Goal: Task Accomplishment & Management: Manage account settings

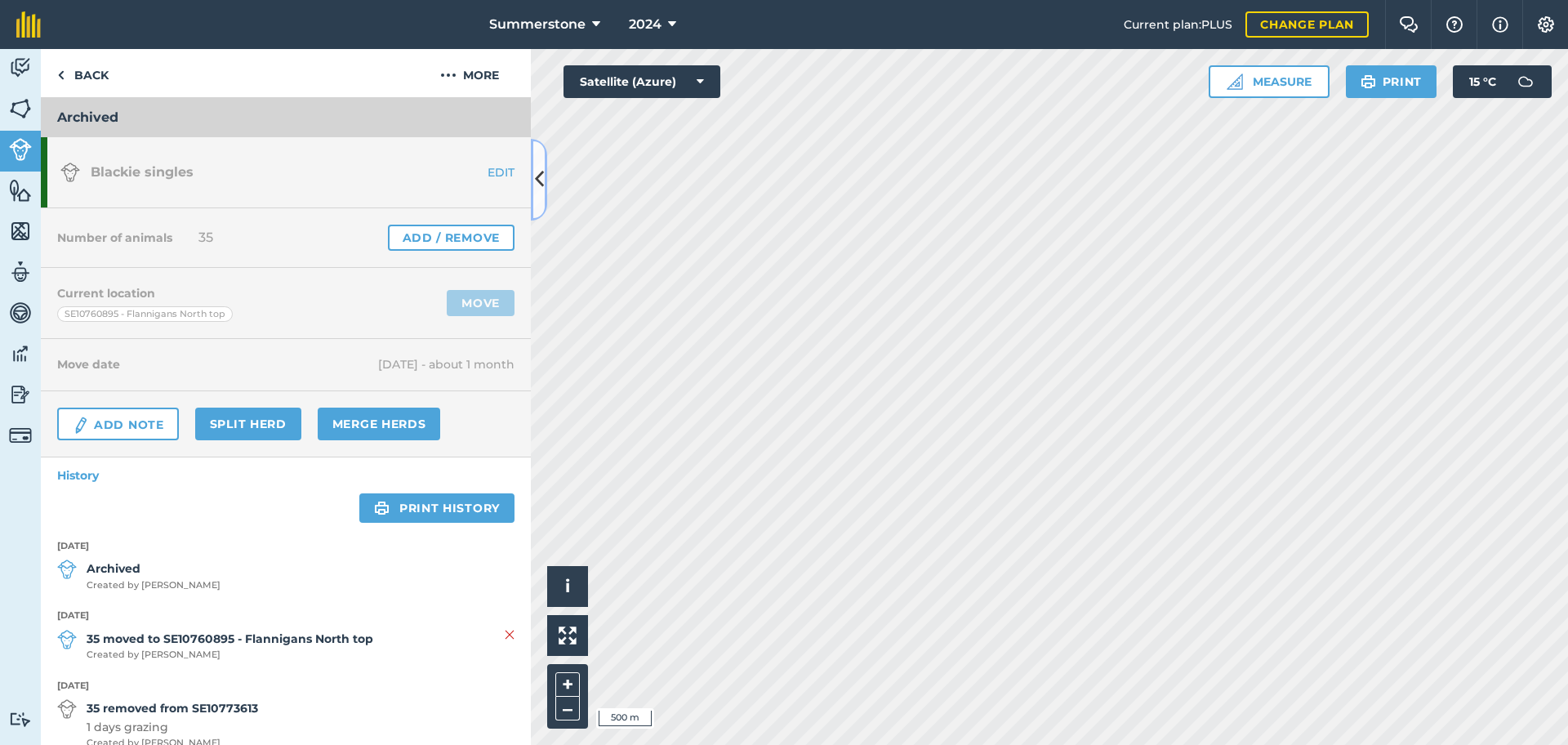
click at [542, 177] on icon at bounding box center [539, 178] width 9 height 28
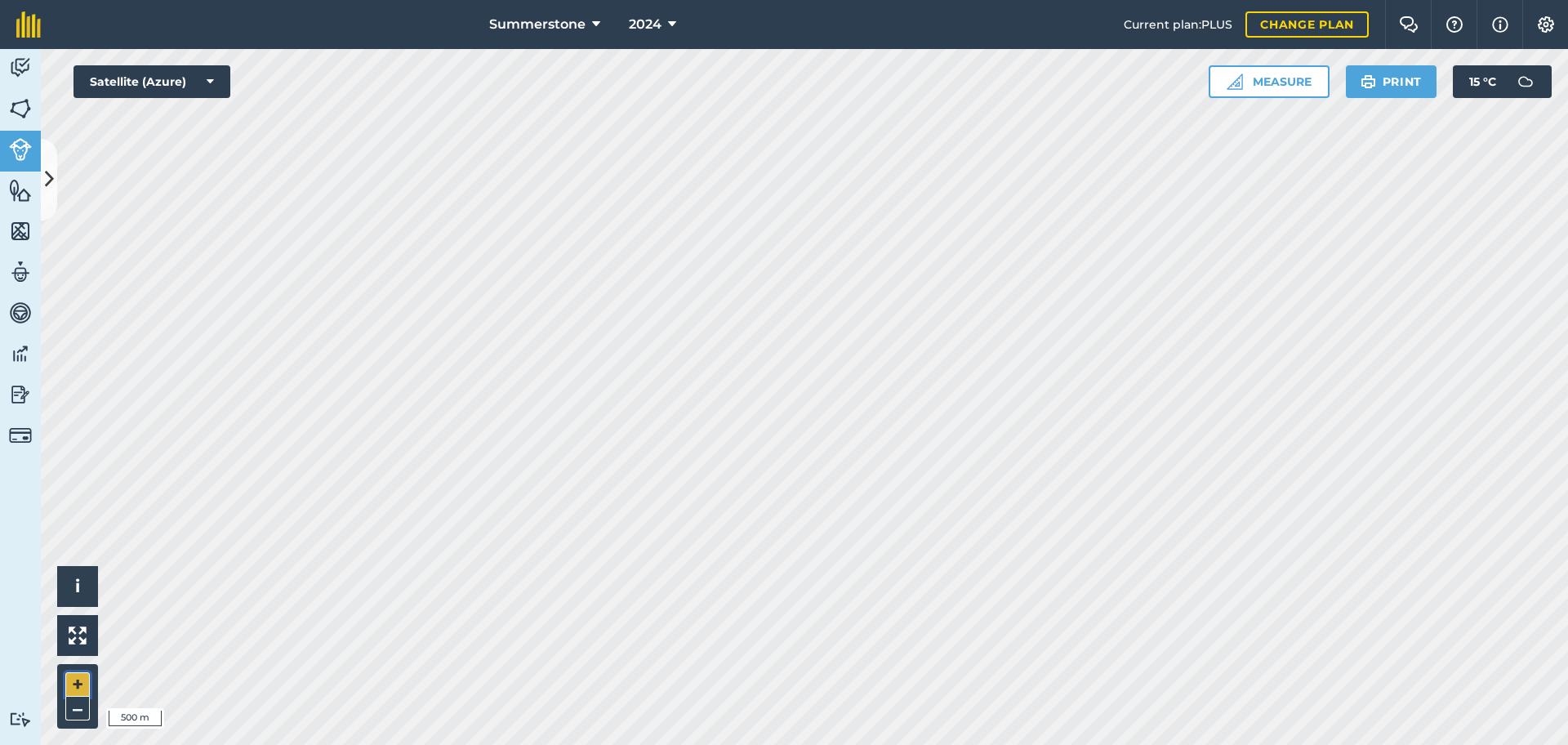
click at [78, 680] on button "+" at bounding box center [77, 684] width 24 height 24
click at [77, 681] on button "+" at bounding box center [77, 684] width 24 height 24
click at [68, 708] on button "–" at bounding box center [77, 709] width 24 height 23
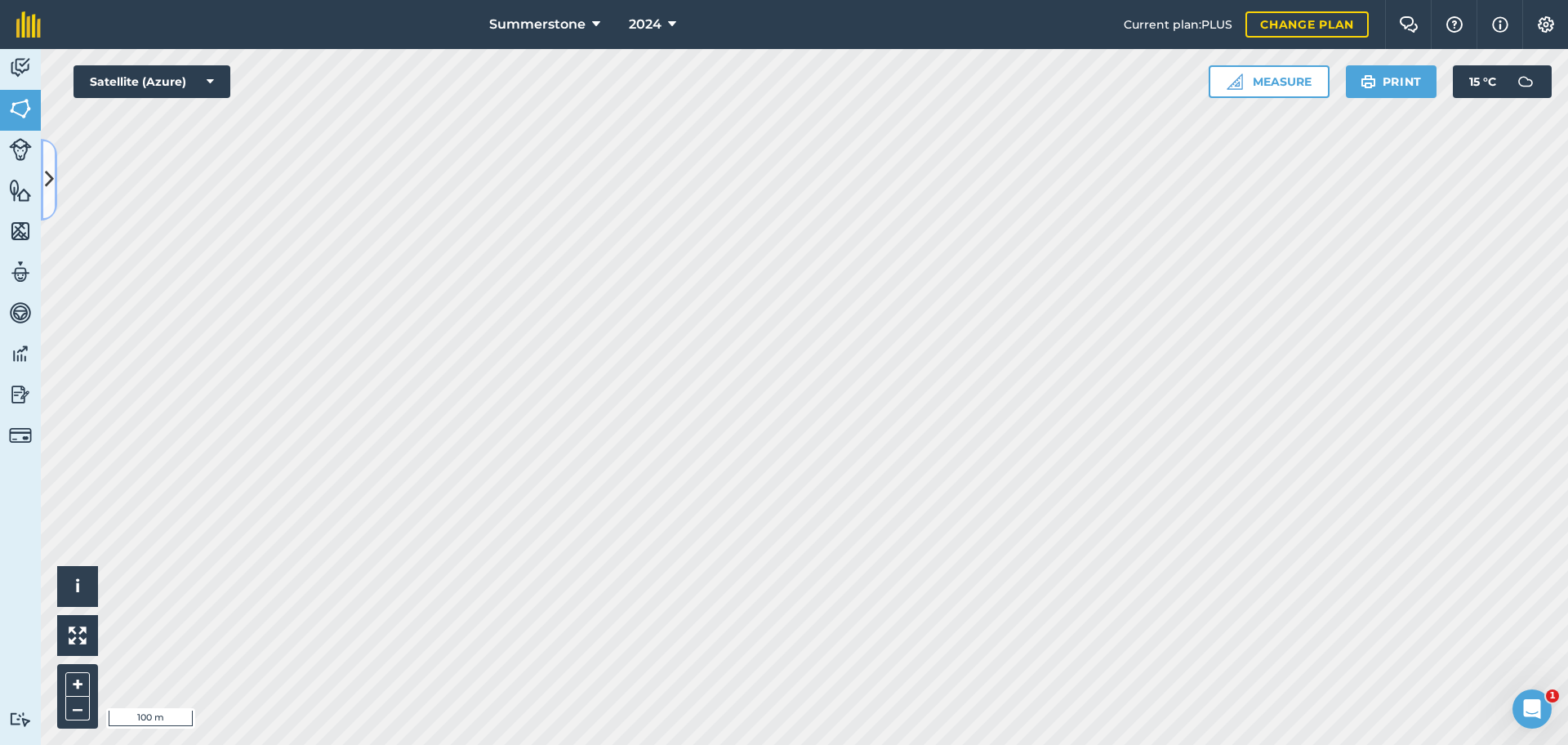
click at [48, 201] on button at bounding box center [48, 179] width 16 height 81
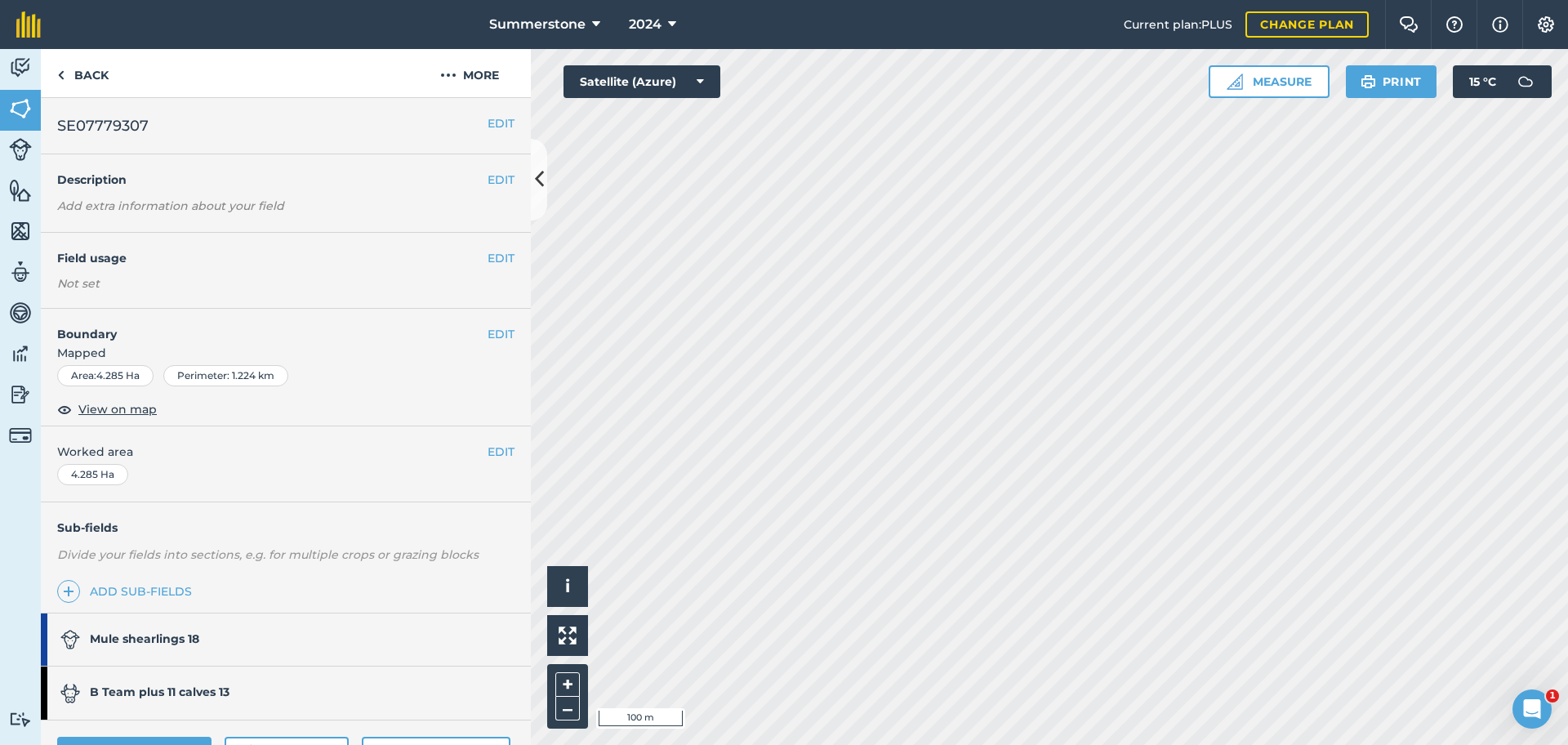
click at [299, 693] on link "B Team plus 11 calves 13" at bounding box center [277, 693] width 474 height 52
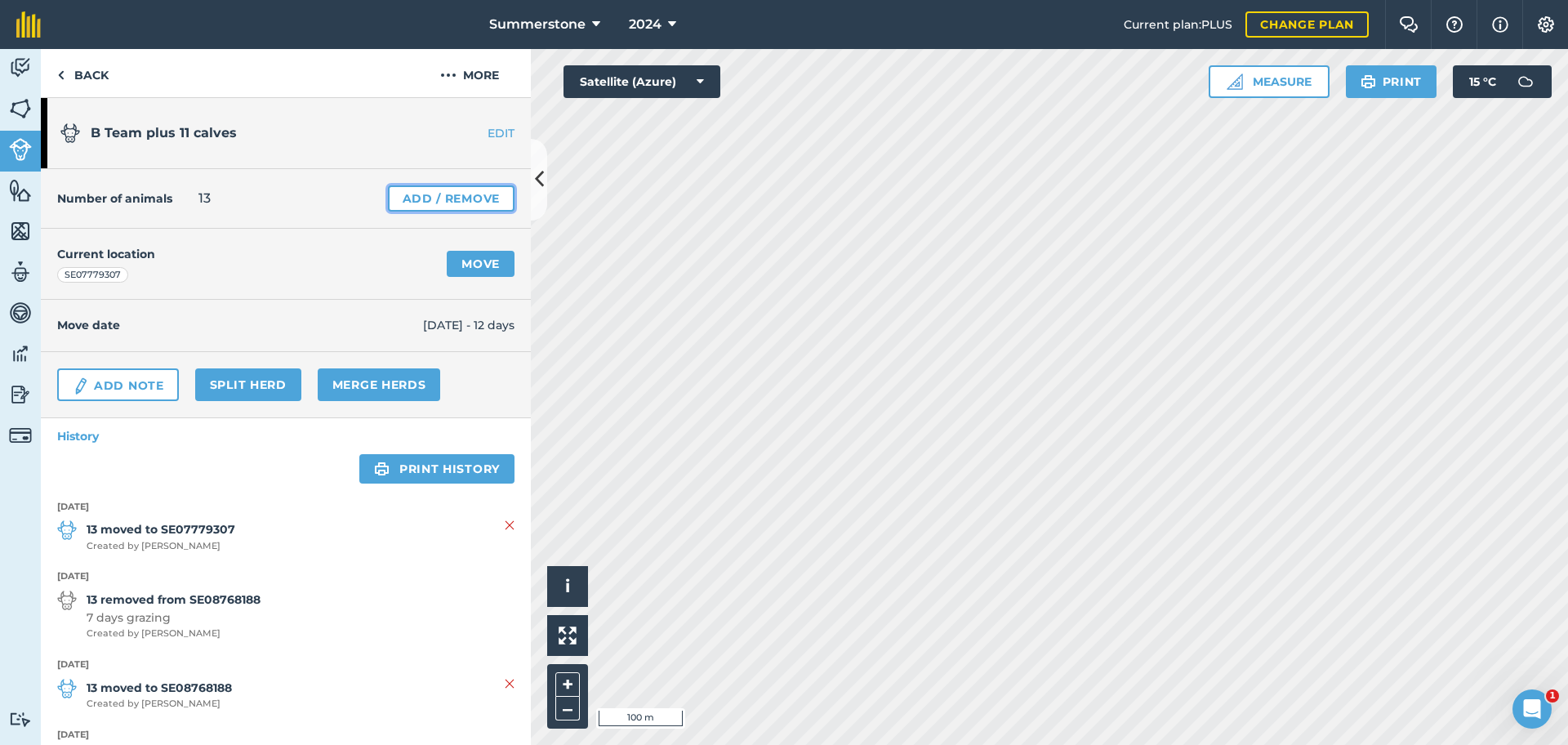
click at [436, 205] on link "Add / Remove" at bounding box center [451, 198] width 127 height 26
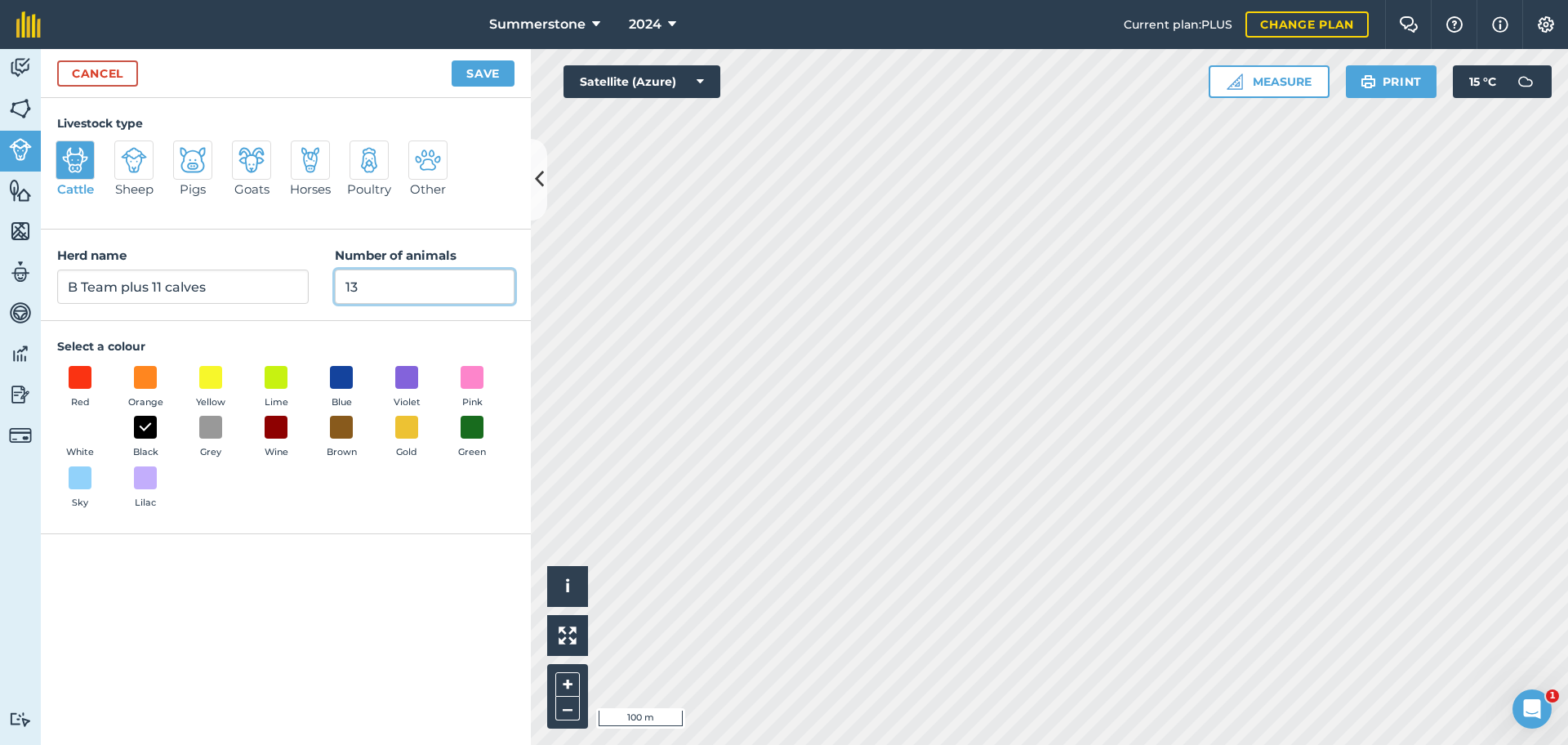
drag, startPoint x: 381, startPoint y: 287, endPoint x: 251, endPoint y: 324, distance: 135.2
click at [251, 324] on div "Livestock type Cattle Sheep Pigs Goats Horses Poultry Other Herd name B Team pl…" at bounding box center [285, 421] width 490 height 647
type input "11"
click at [494, 65] on button "Save" at bounding box center [483, 73] width 63 height 26
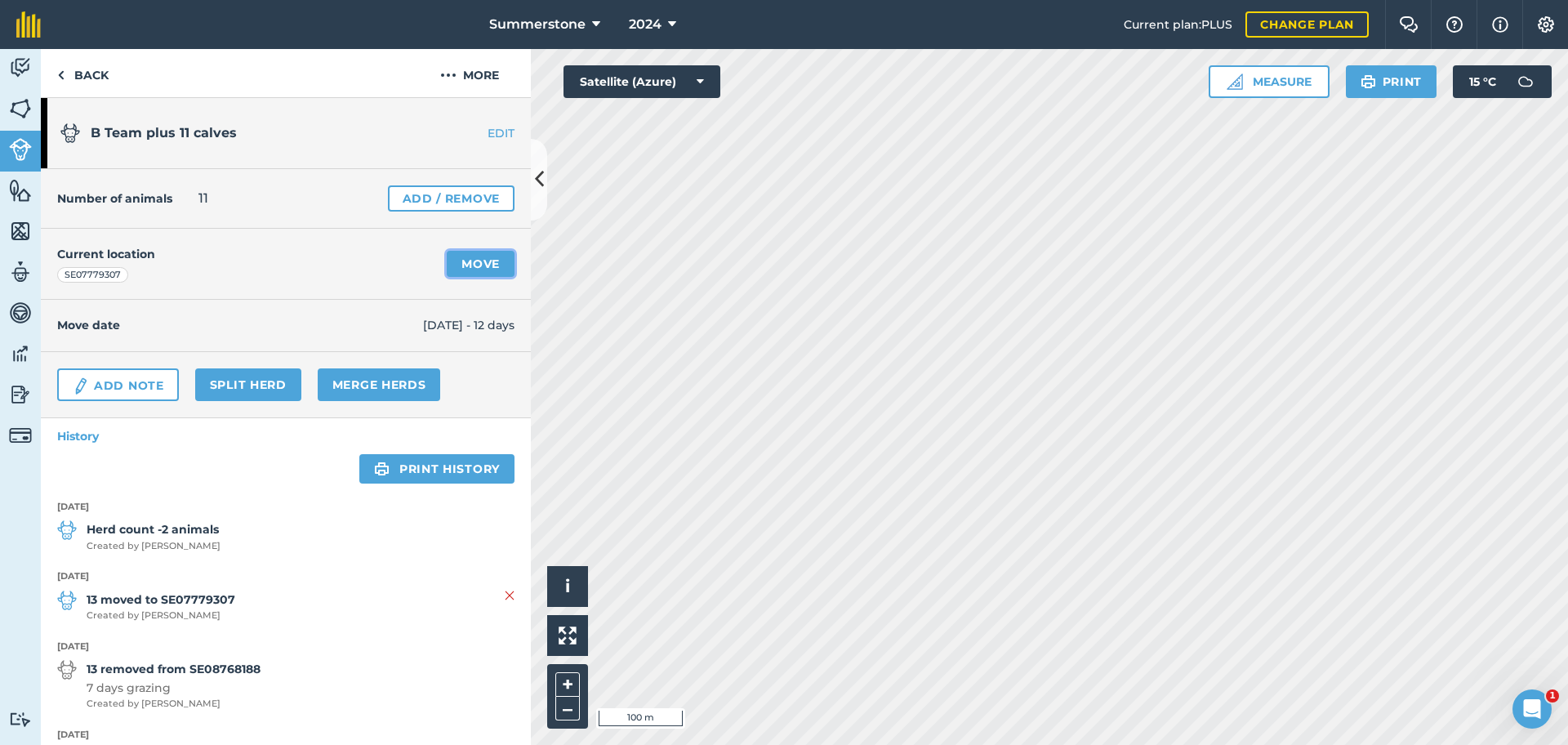
click at [474, 260] on link "Move" at bounding box center [481, 264] width 68 height 26
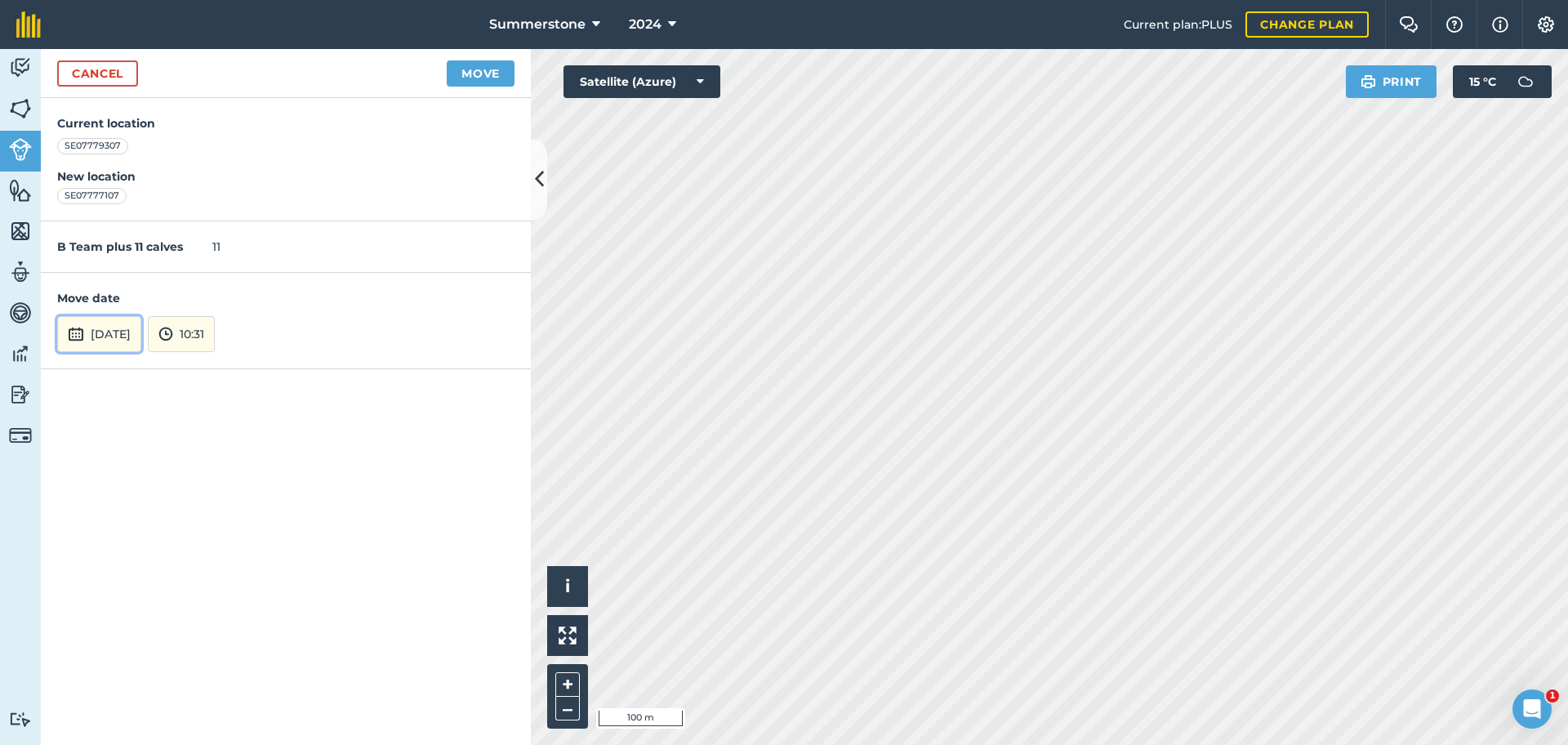
click at [142, 333] on button "[DATE]" at bounding box center [99, 334] width 84 height 36
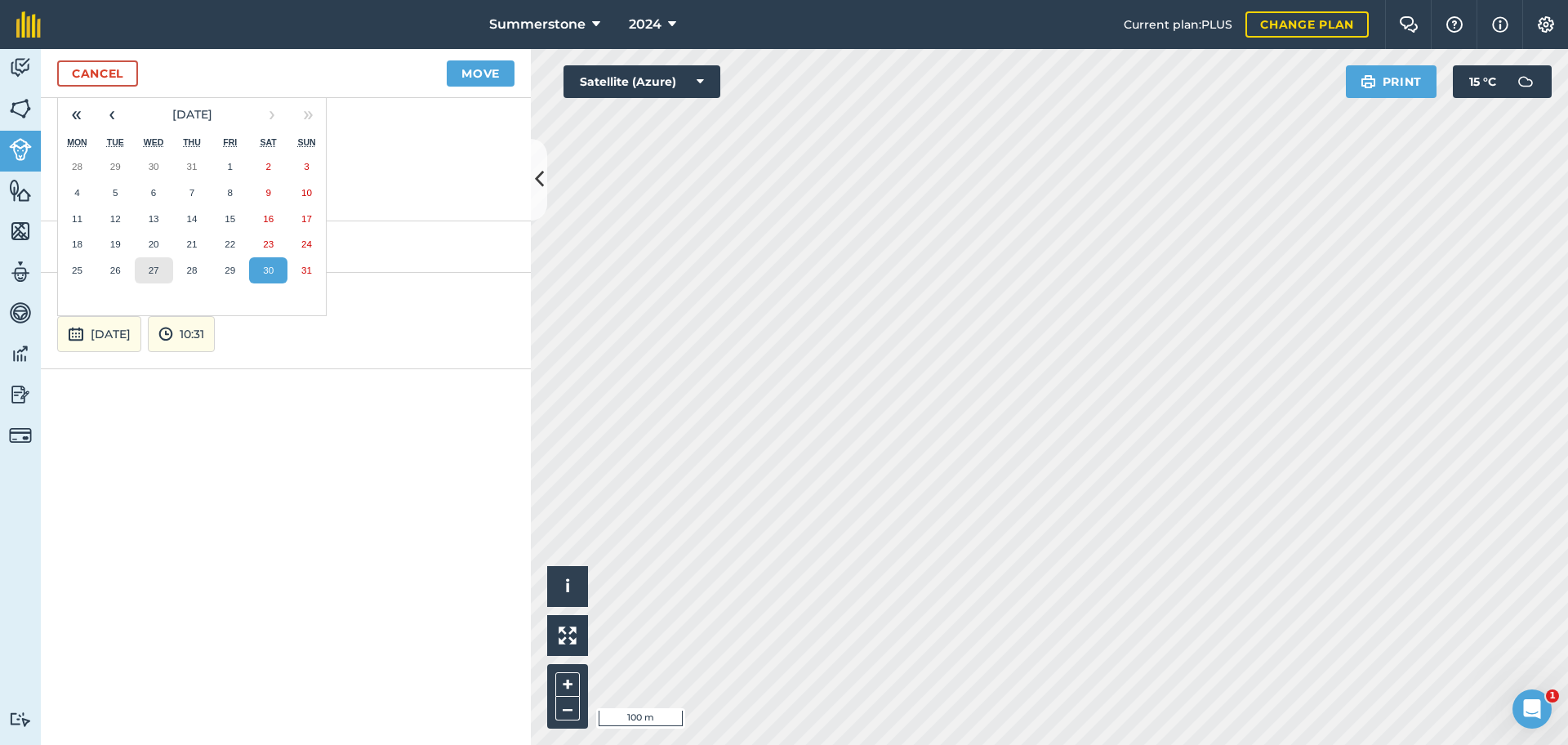
click at [158, 275] on button "27" at bounding box center [154, 270] width 39 height 26
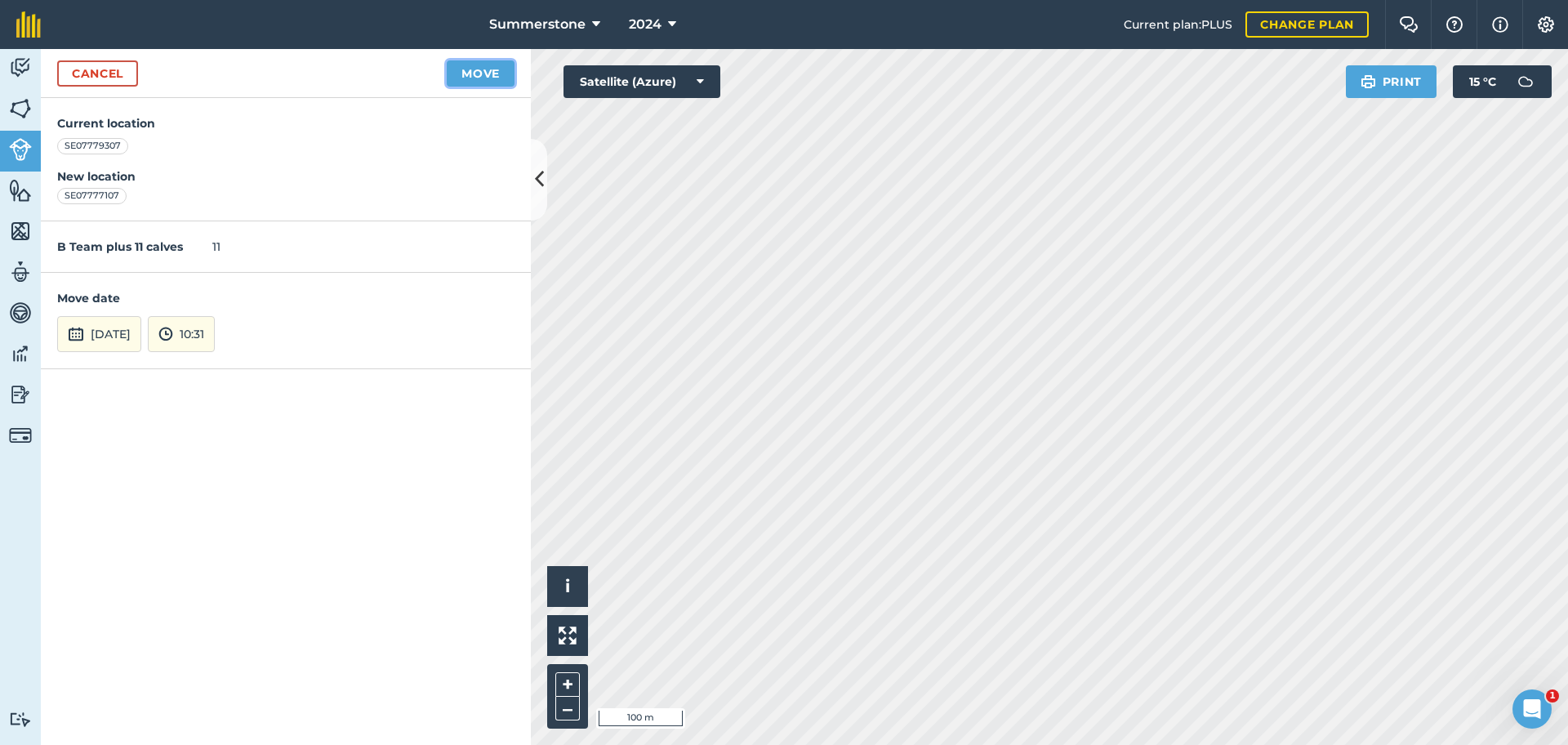
click at [468, 76] on button "Move" at bounding box center [481, 73] width 68 height 26
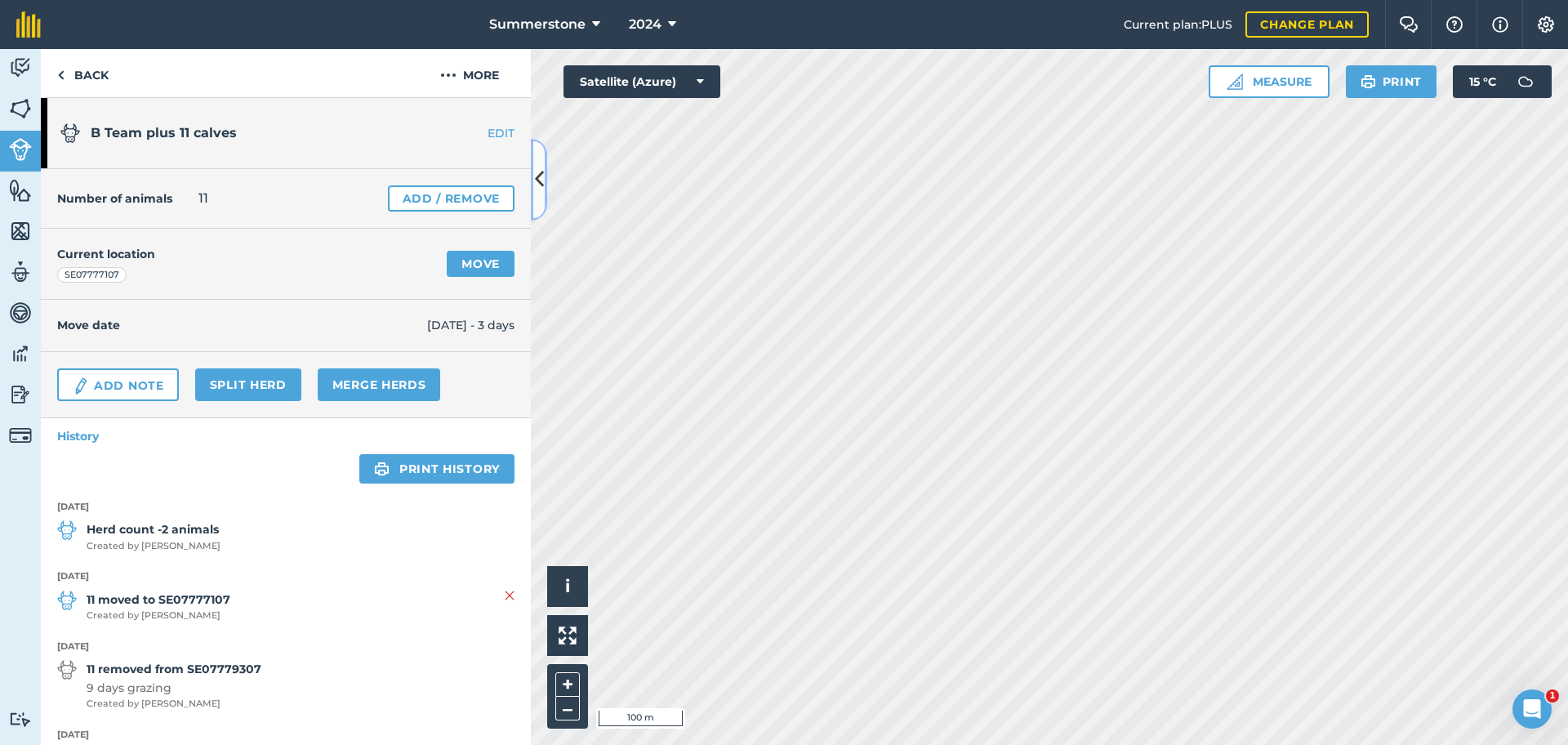
click at [536, 167] on icon at bounding box center [539, 178] width 9 height 28
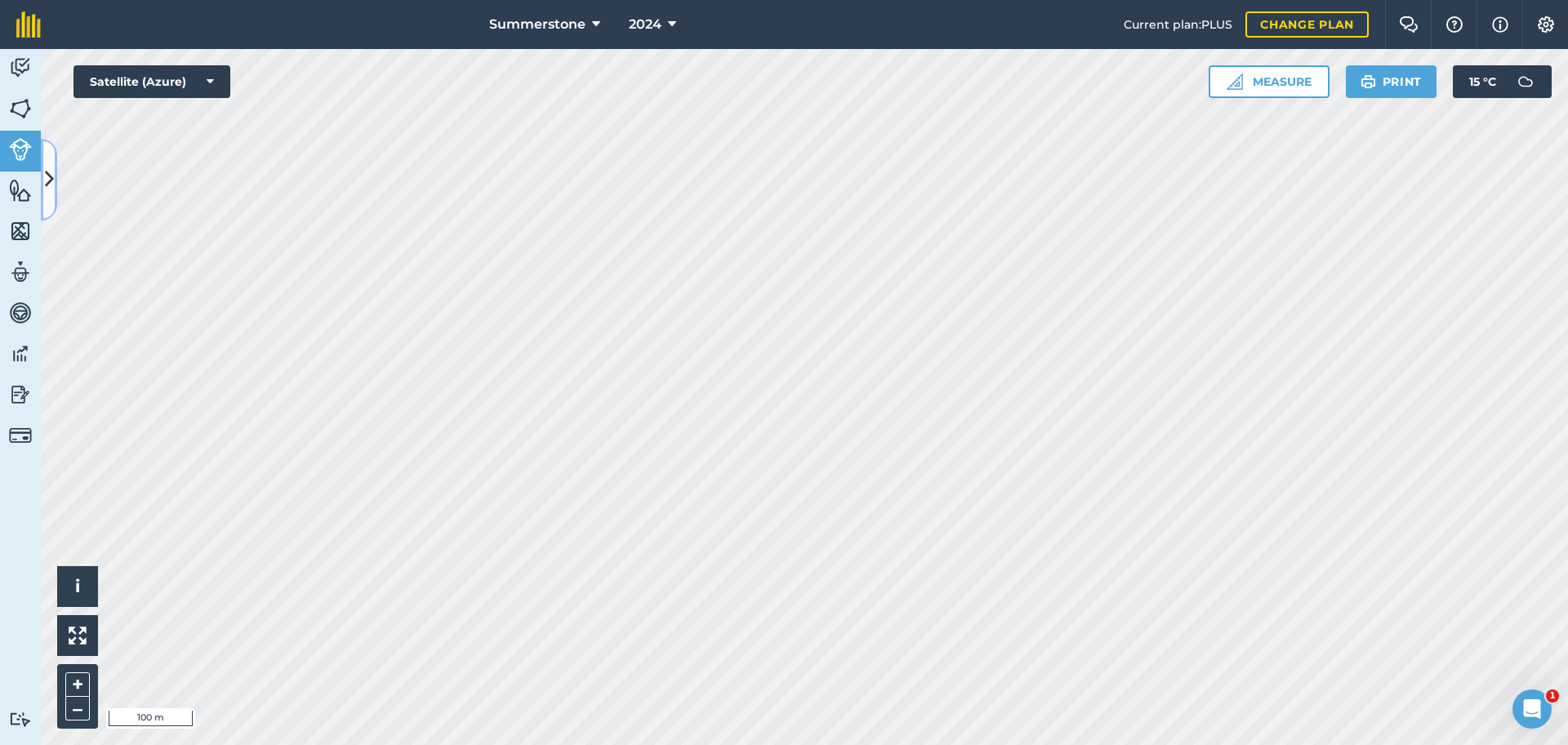
click at [51, 196] on button at bounding box center [48, 179] width 16 height 81
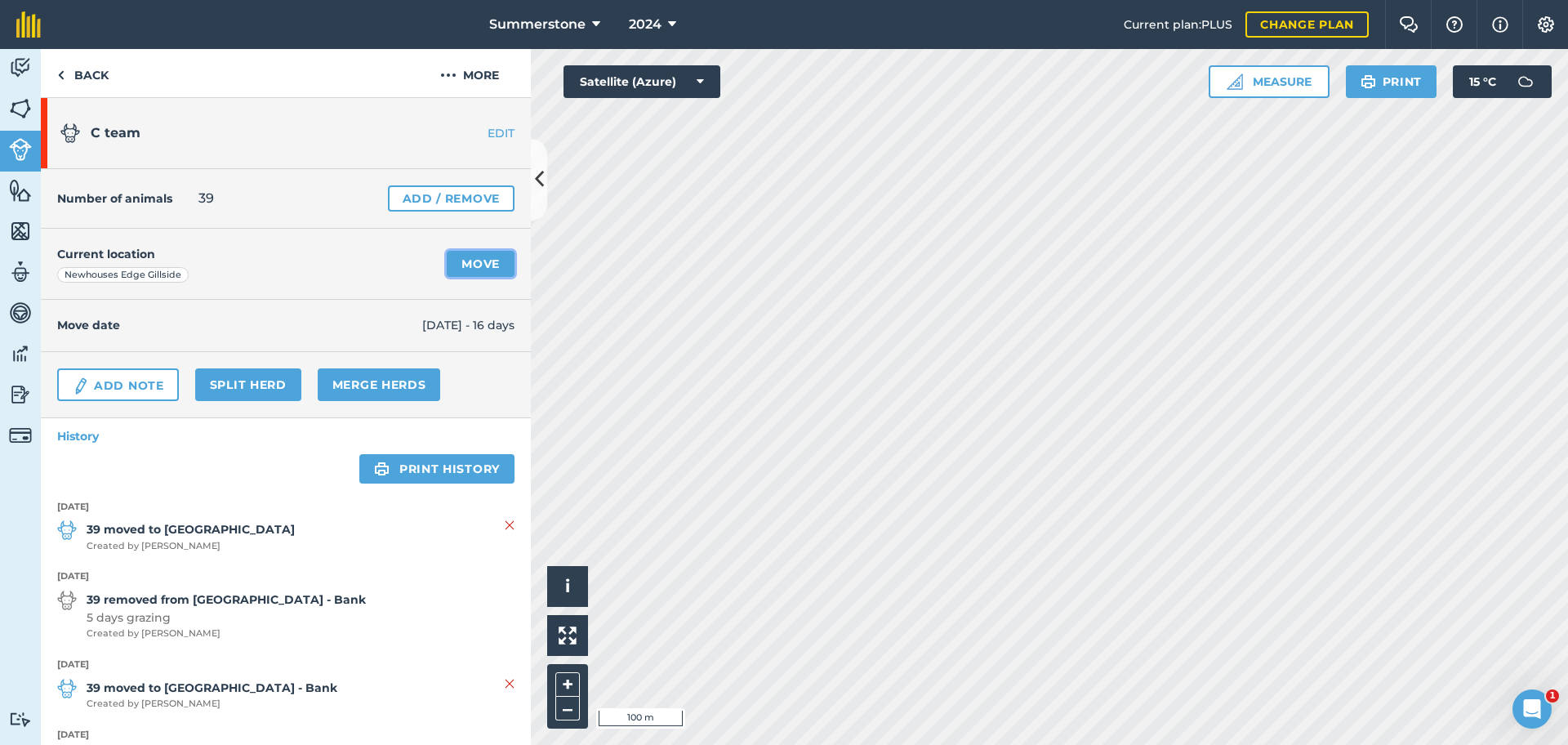
click at [460, 263] on link "Move" at bounding box center [481, 264] width 68 height 26
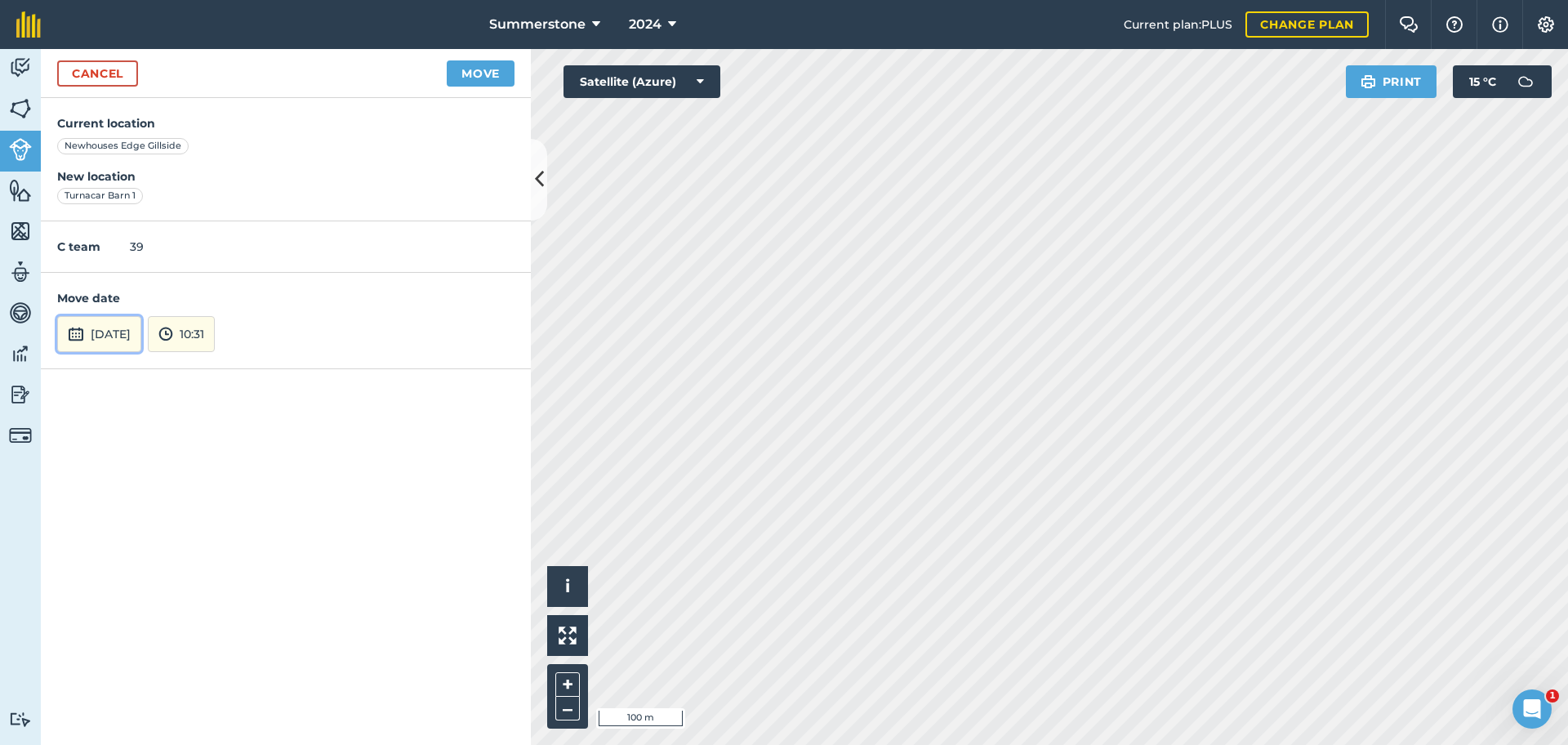
click at [127, 332] on button "[DATE]" at bounding box center [99, 334] width 84 height 36
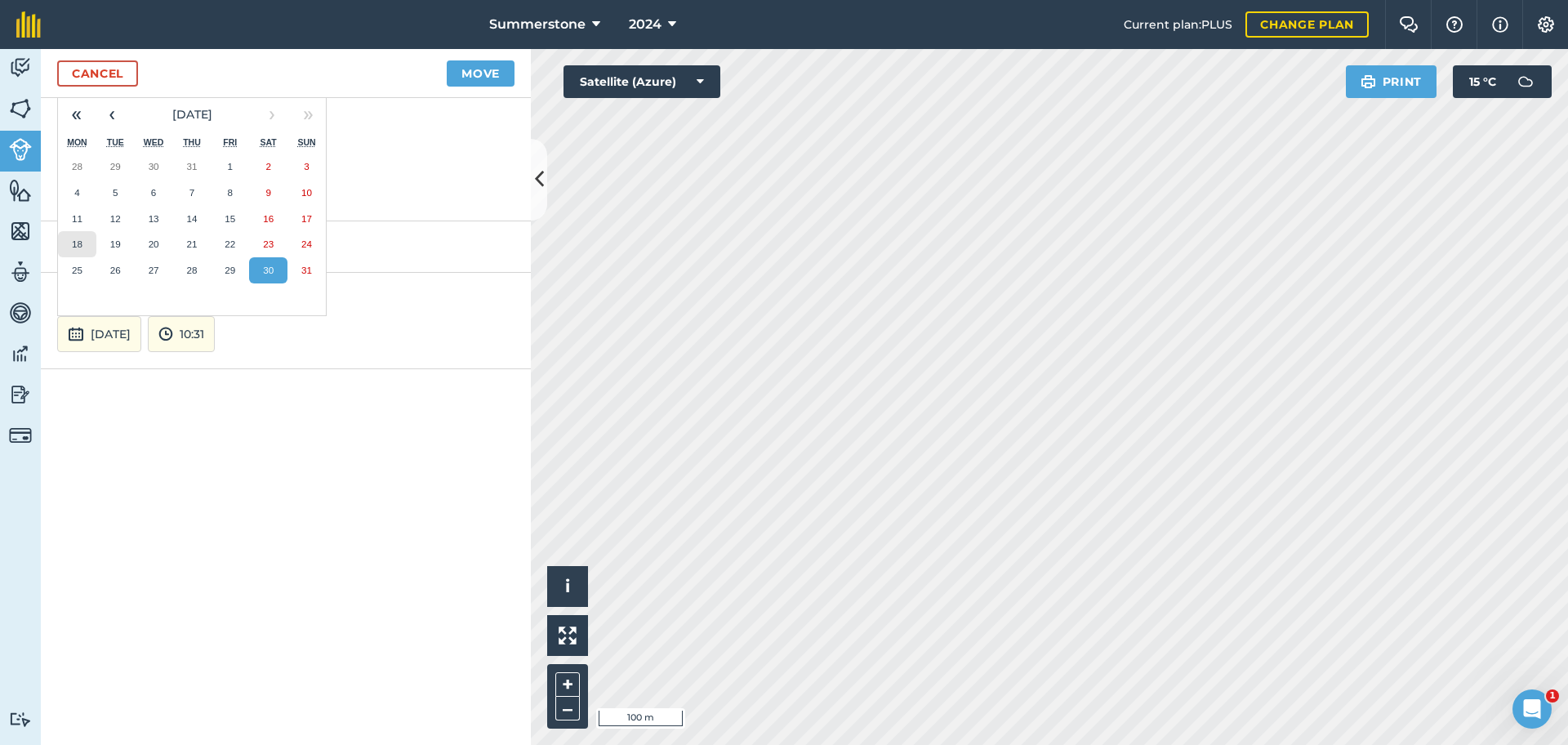
click at [80, 251] on button "18" at bounding box center [78, 243] width 39 height 26
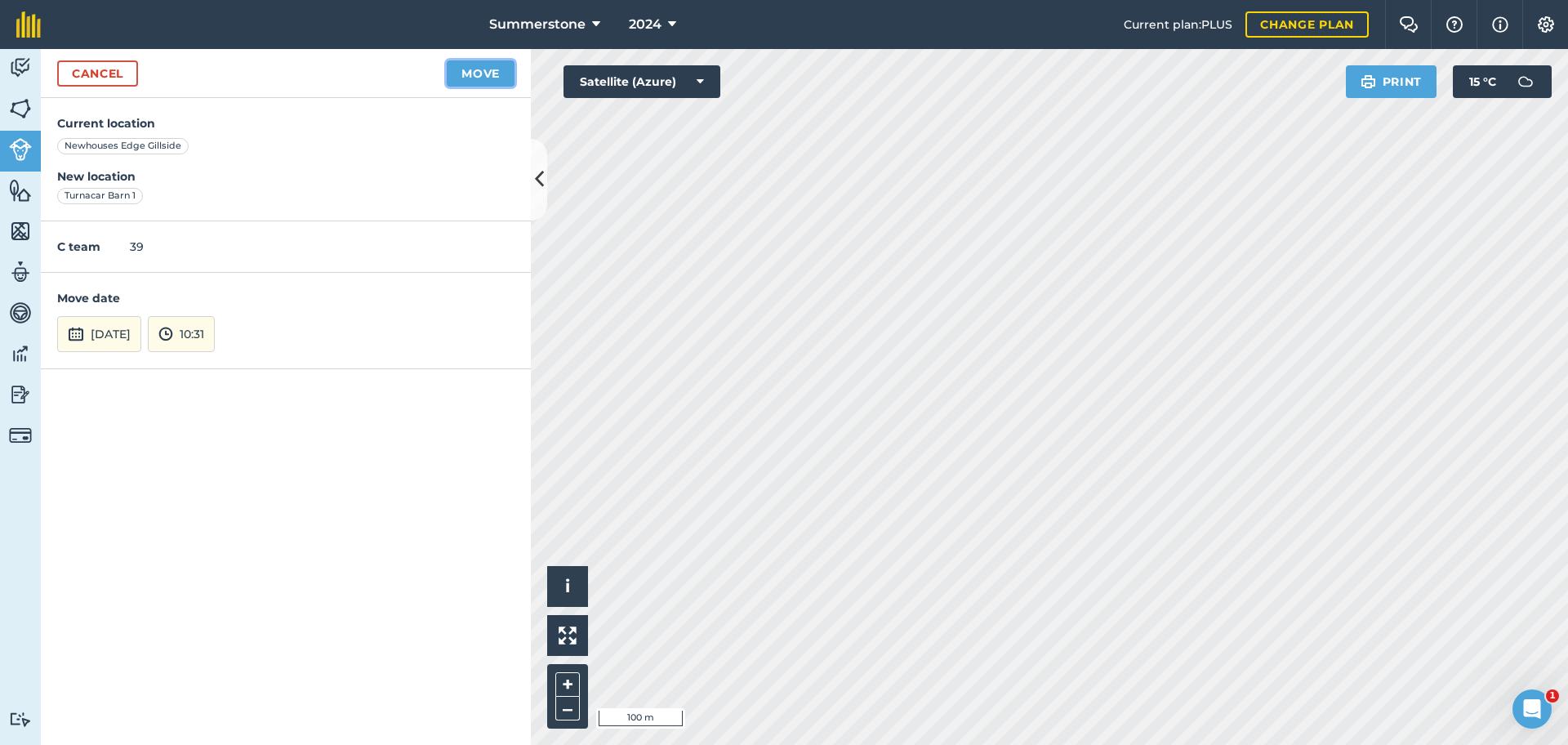
click at [473, 79] on button "Move" at bounding box center [481, 73] width 68 height 26
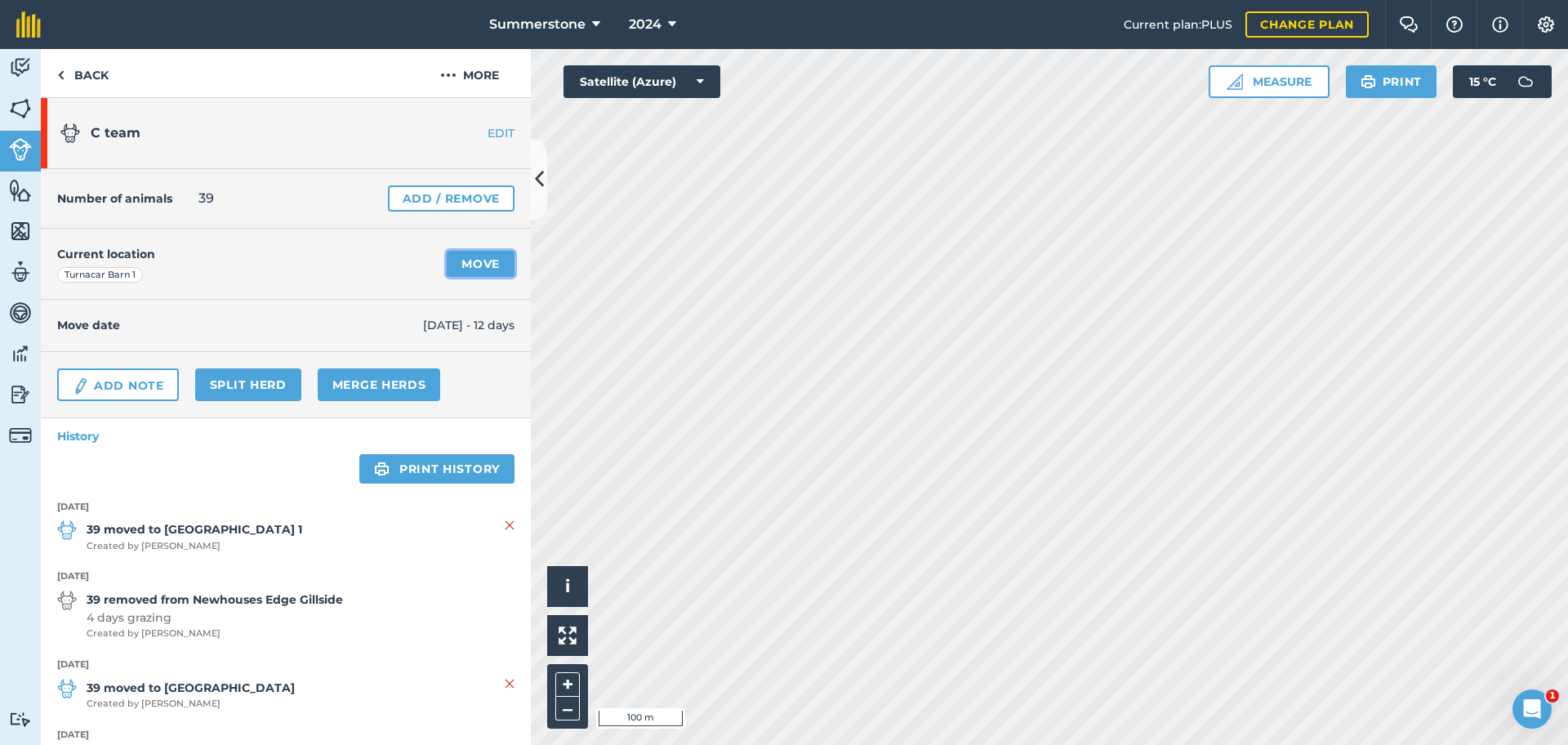
click at [472, 271] on link "Move" at bounding box center [481, 264] width 68 height 26
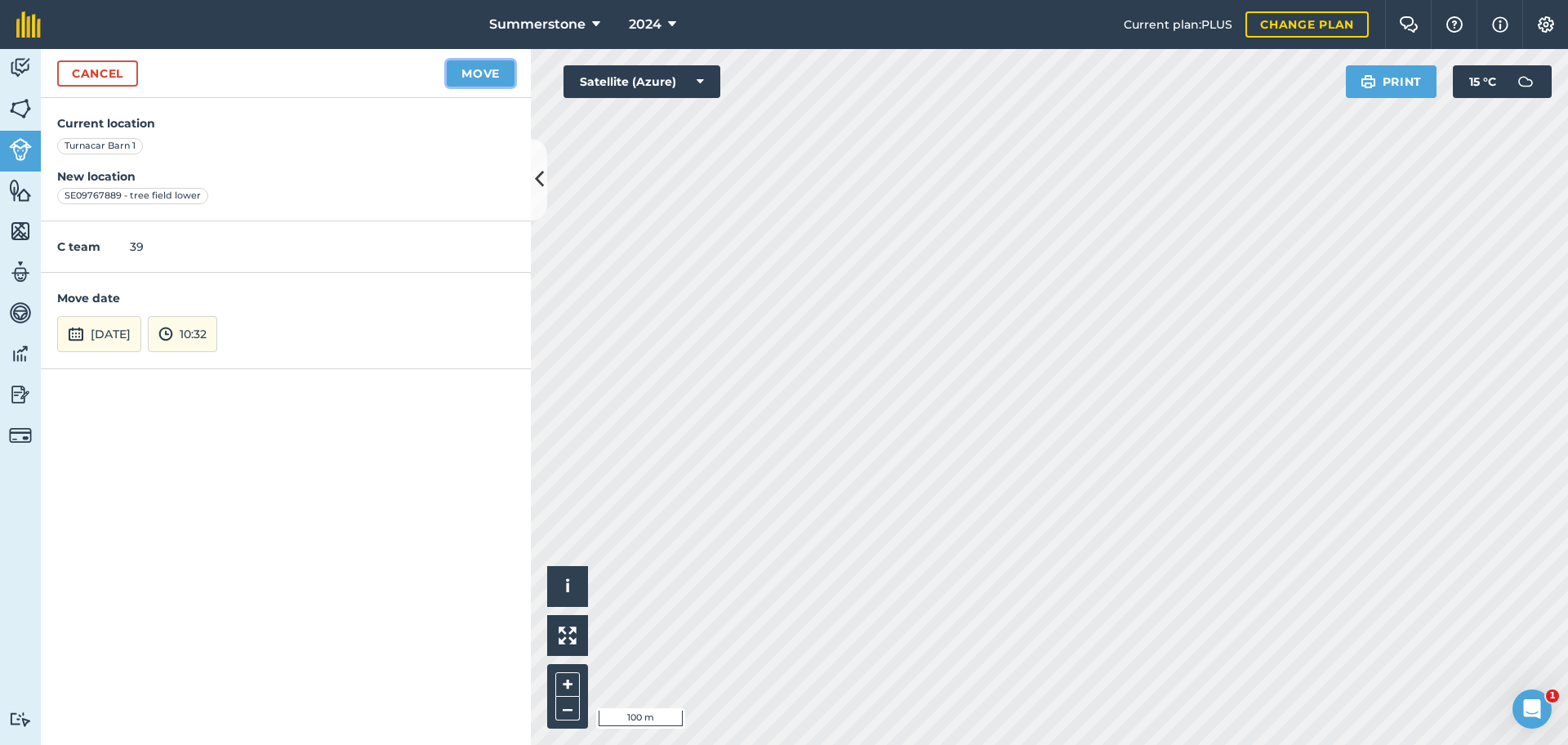
click at [478, 77] on button "Move" at bounding box center [481, 73] width 68 height 26
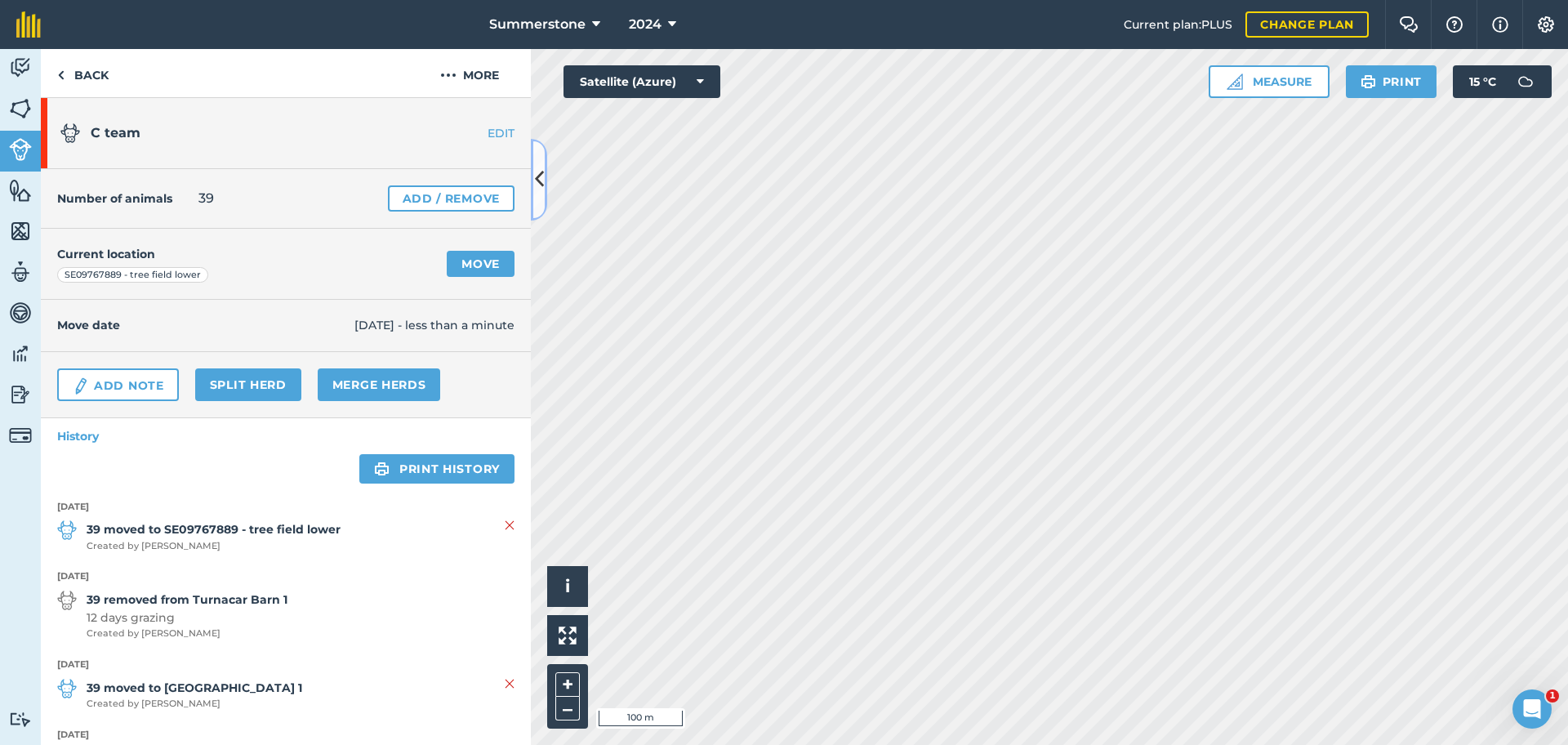
click at [542, 189] on icon at bounding box center [539, 178] width 9 height 28
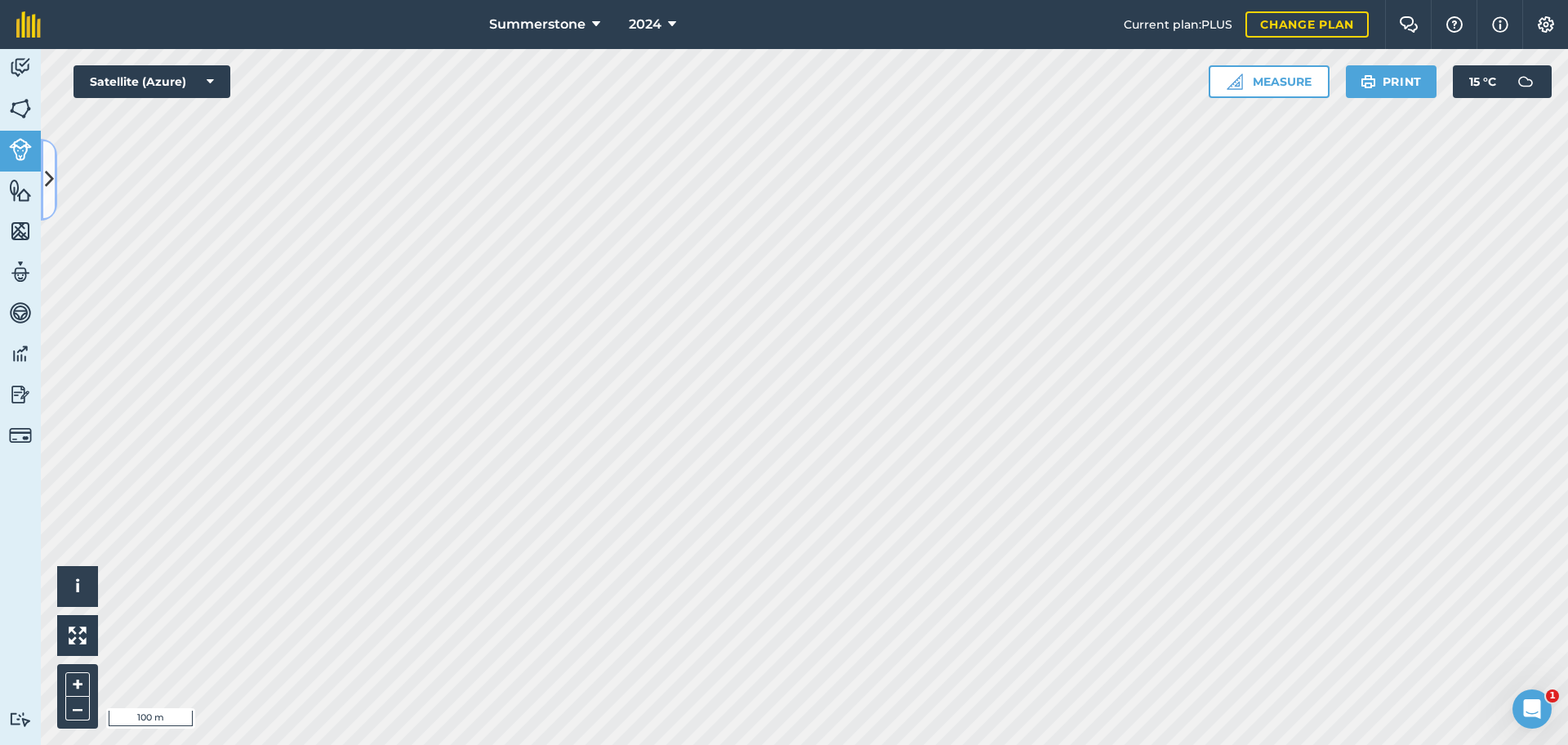
click at [53, 175] on icon at bounding box center [48, 178] width 9 height 28
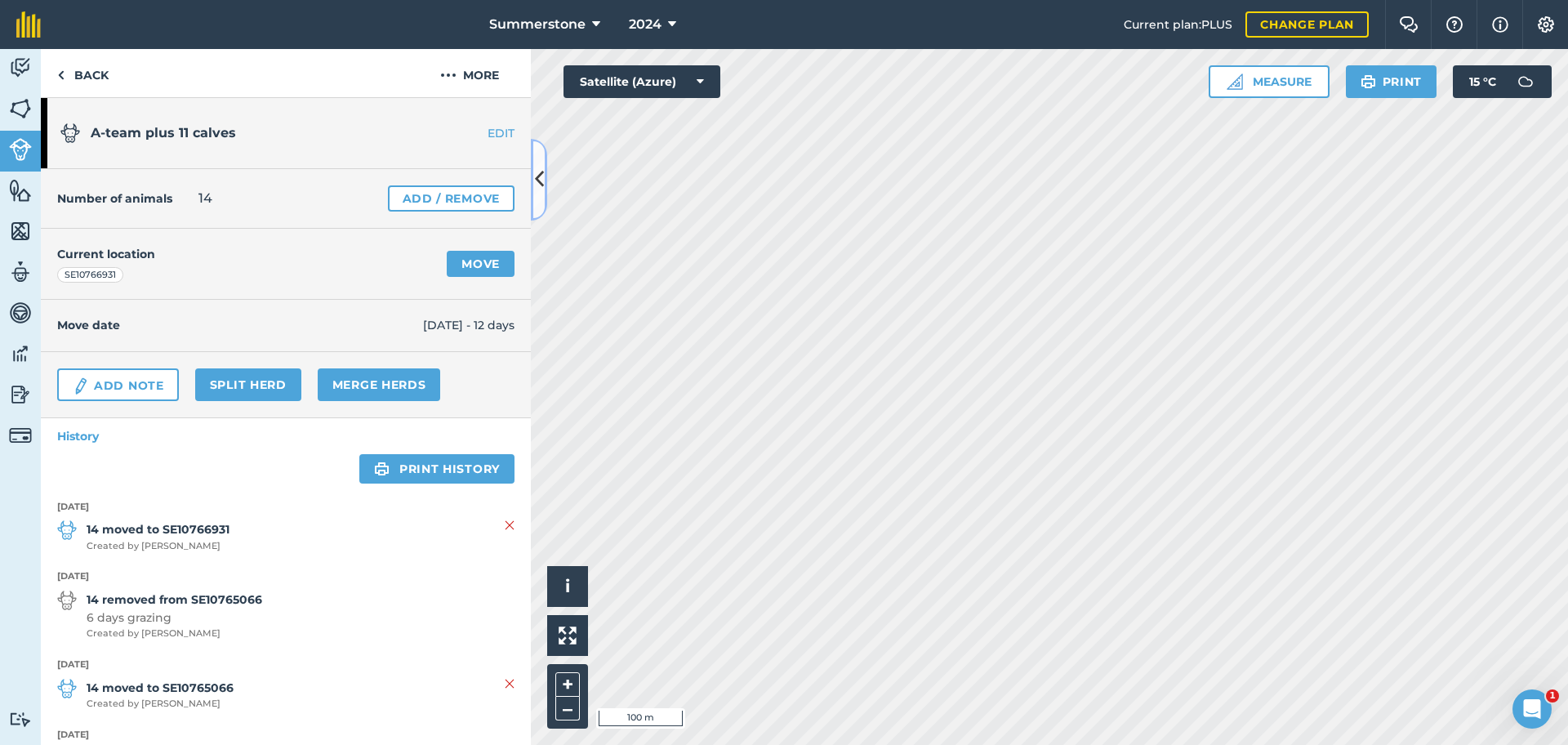
click at [533, 178] on button at bounding box center [539, 179] width 16 height 81
